Goal: Information Seeking & Learning: Learn about a topic

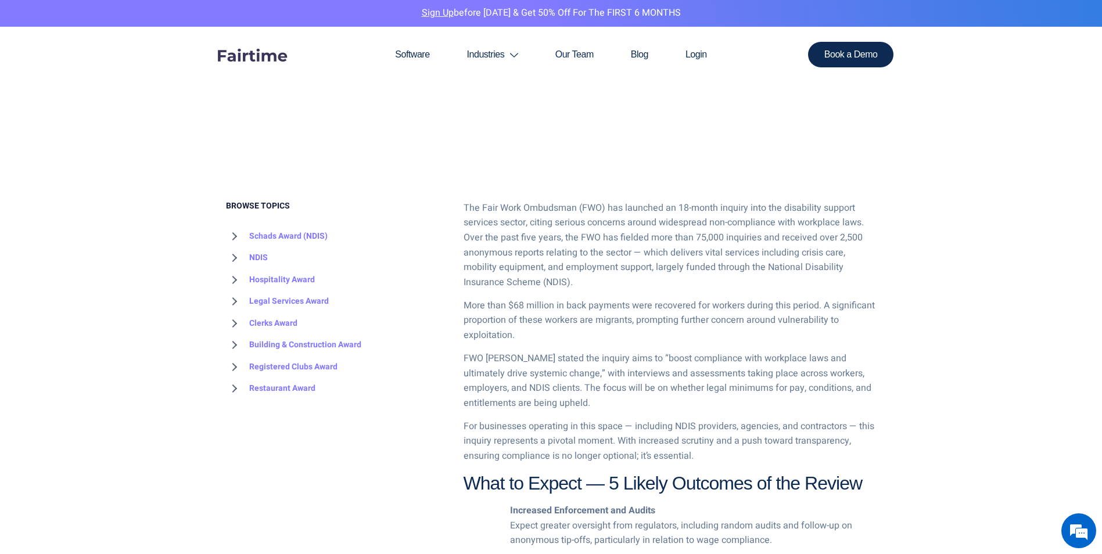
scroll to position [486, 0]
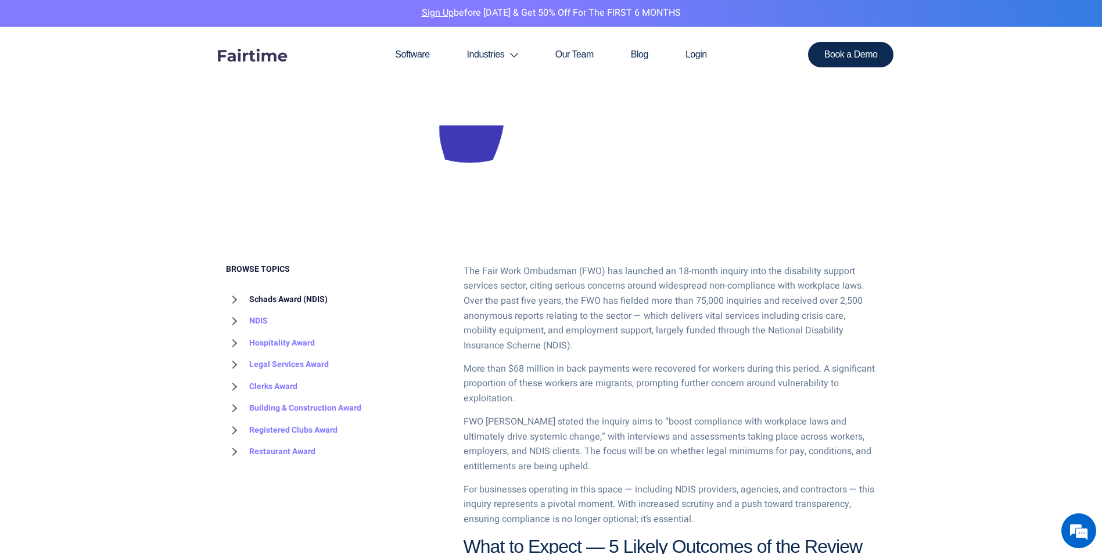
click at [254, 299] on link "Schads Award (NDIS)" at bounding box center [277, 300] width 102 height 22
click at [284, 341] on link "2025 Update" at bounding box center [273, 344] width 71 height 23
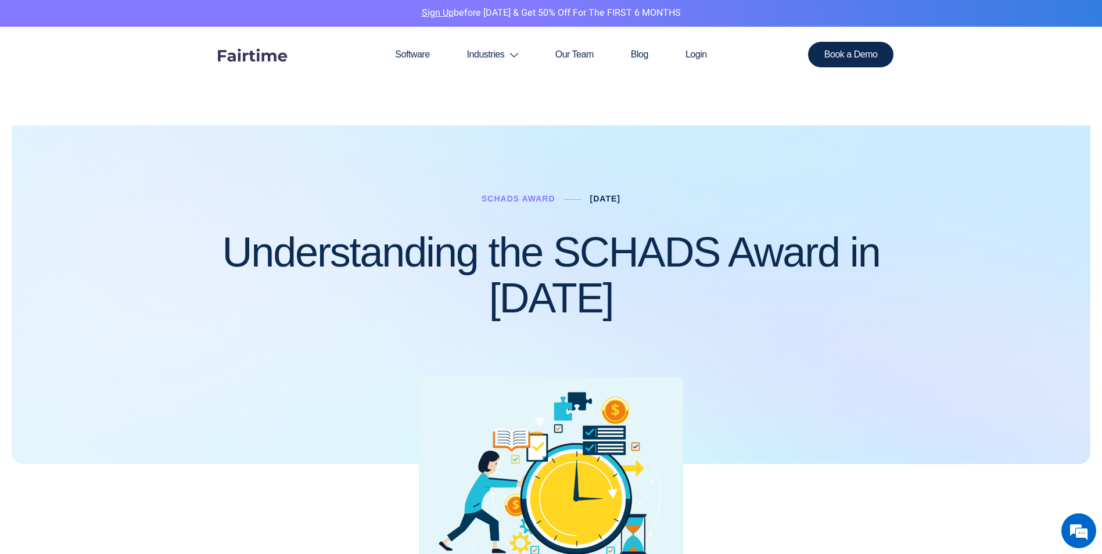
click at [600, 198] on link "[DATE]" at bounding box center [605, 198] width 30 height 9
